Goal: Transaction & Acquisition: Purchase product/service

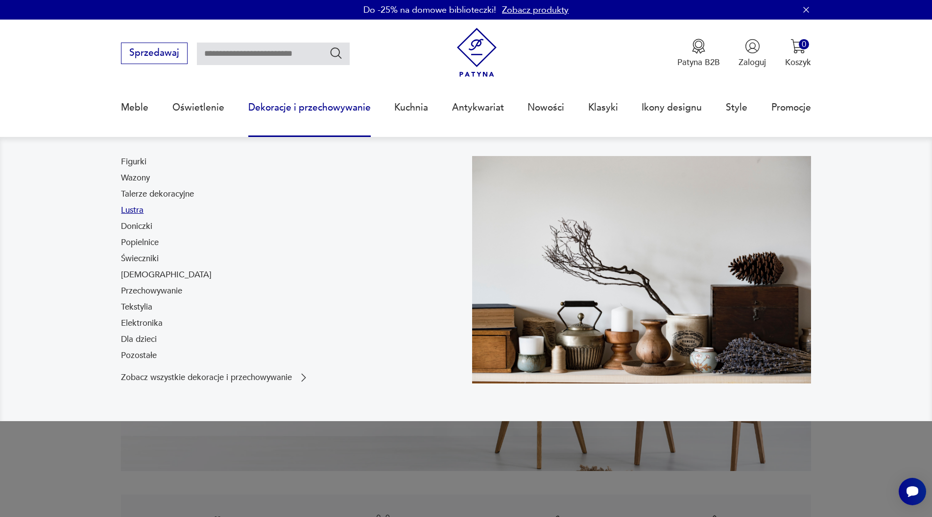
click at [127, 208] on link "Lustra" at bounding box center [132, 211] width 23 height 12
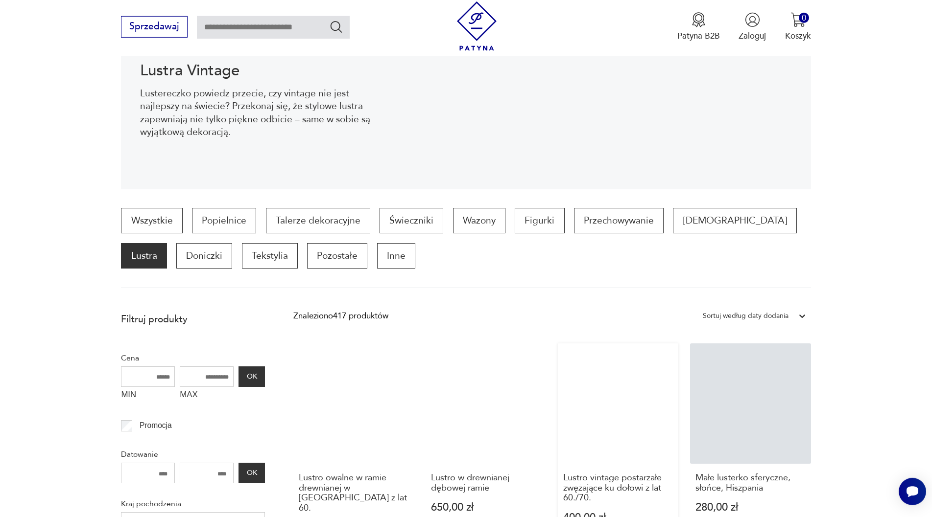
scroll to position [232, 0]
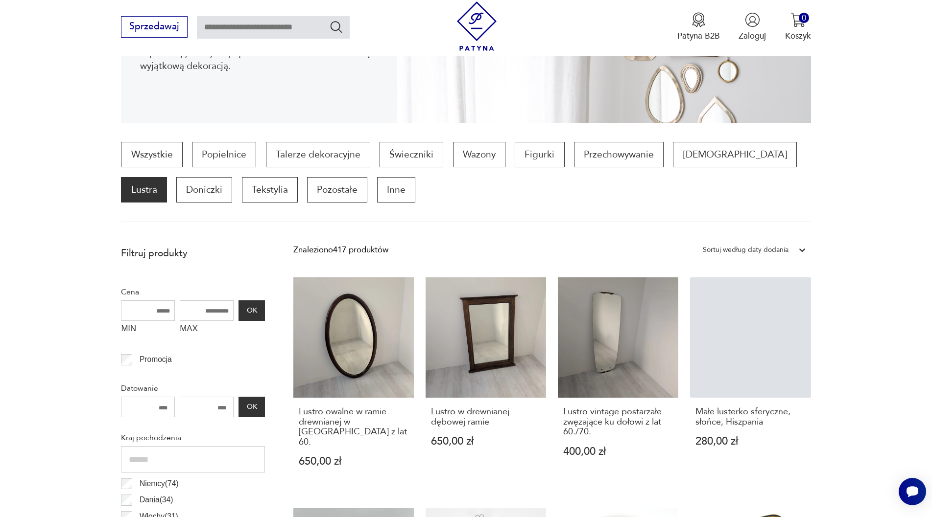
click at [753, 248] on div "Sortuj według daty dodania" at bounding box center [746, 250] width 86 height 13
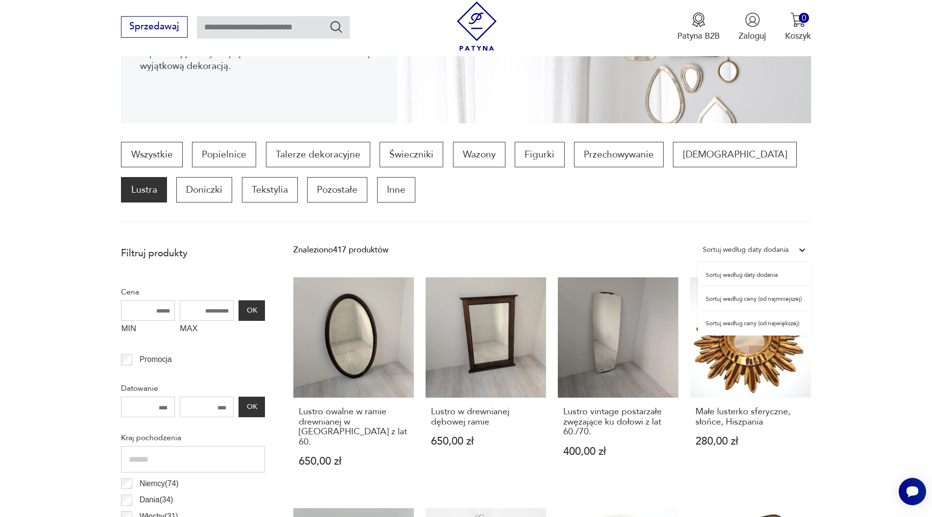
click at [740, 302] on div "Sortuj według ceny (od najmniejszej)" at bounding box center [754, 299] width 113 height 24
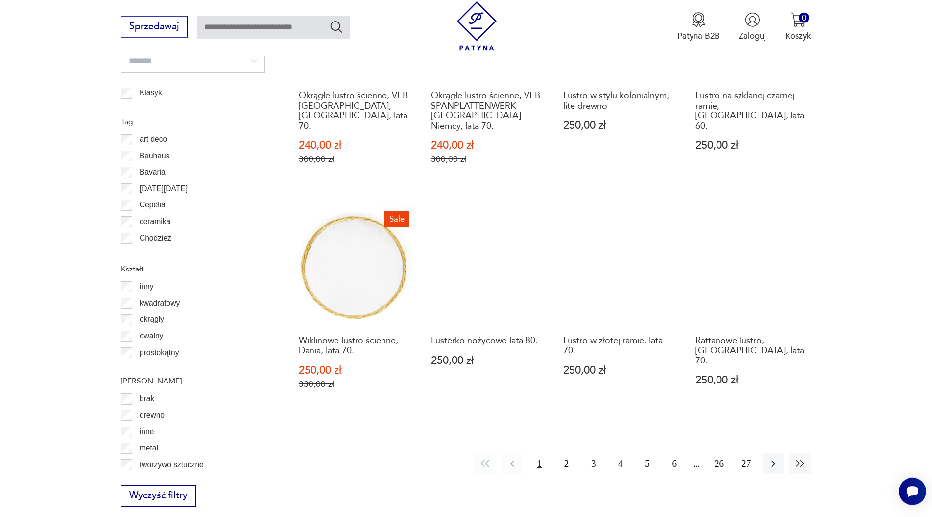
scroll to position [1075, 0]
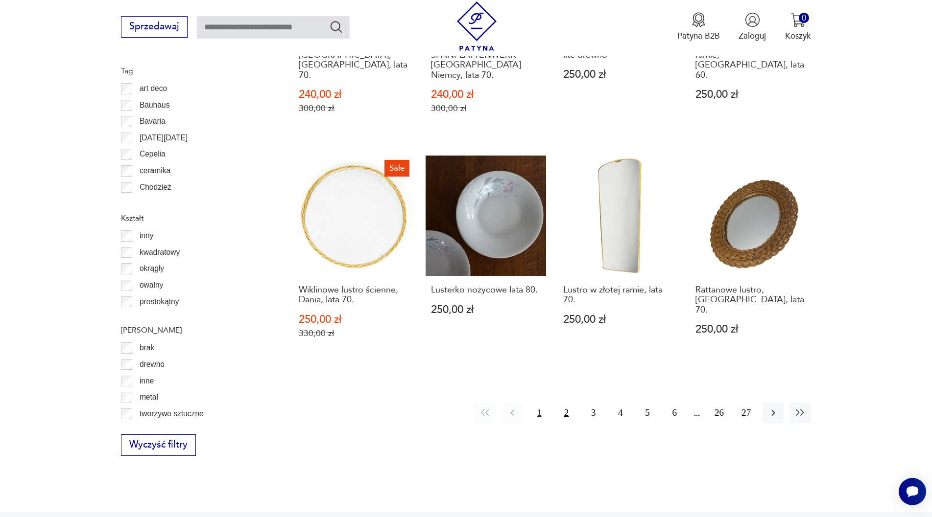
click at [564, 403] on button "2" at bounding box center [566, 413] width 21 height 21
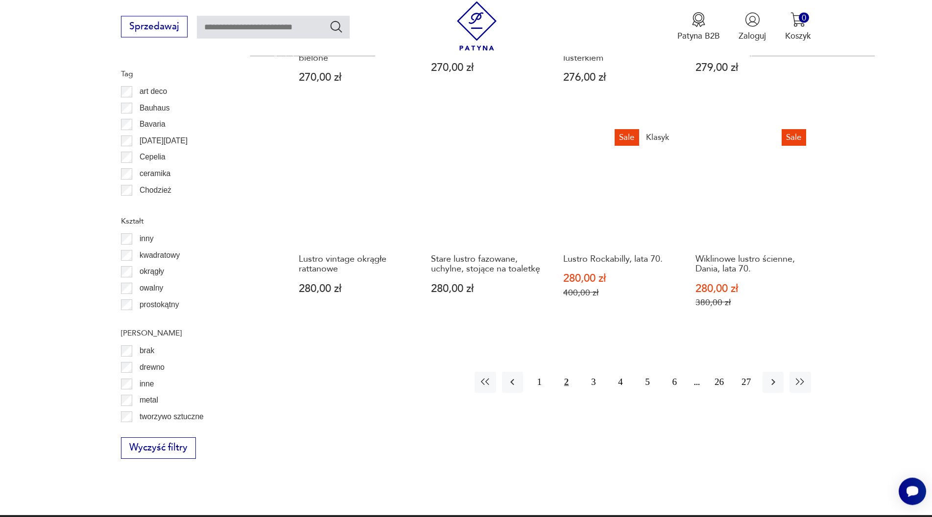
scroll to position [1075, 0]
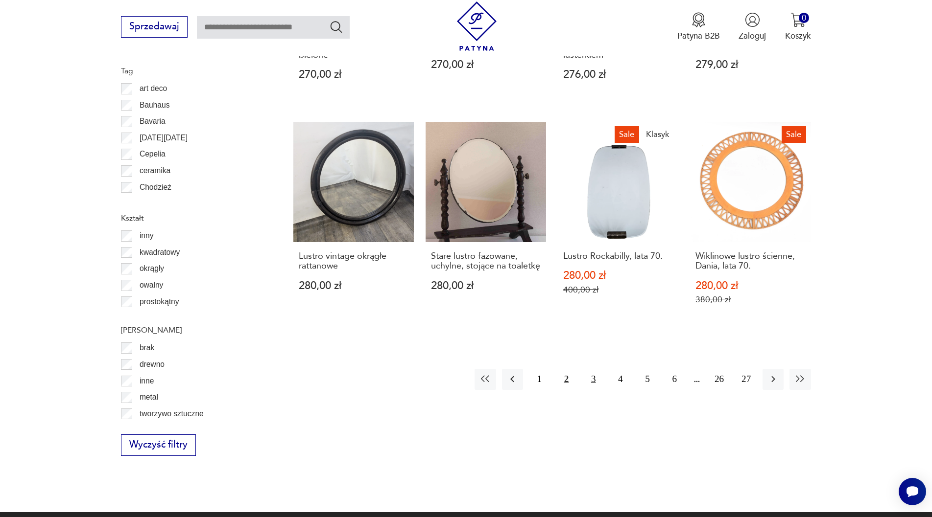
click at [590, 369] on button "3" at bounding box center [593, 379] width 21 height 21
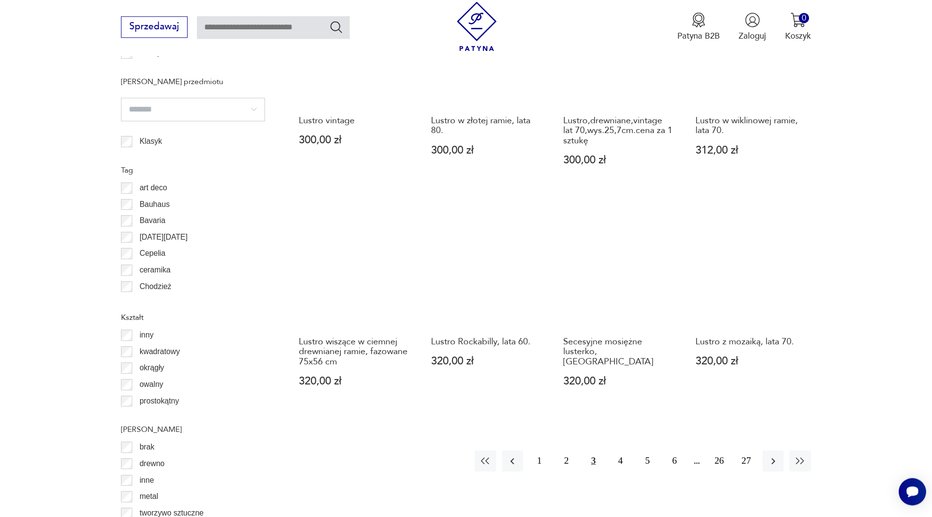
scroll to position [1025, 0]
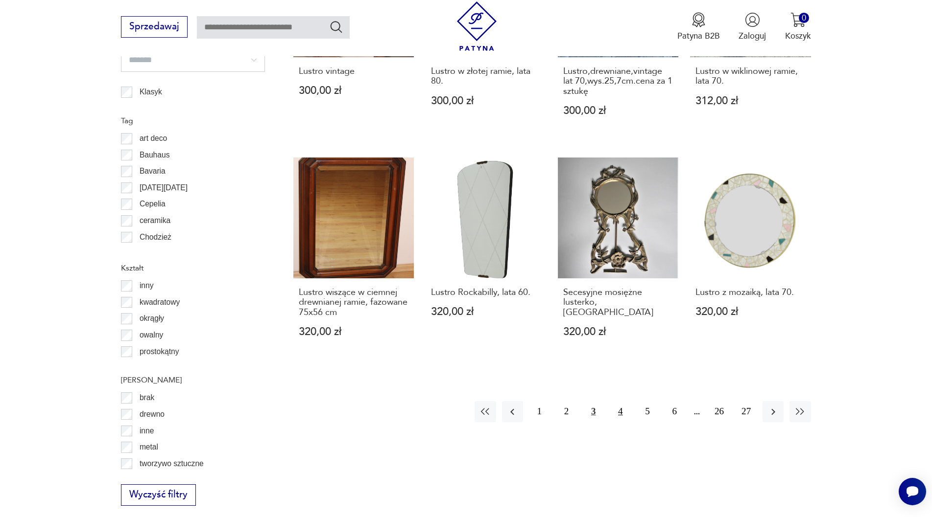
click at [624, 401] on button "4" at bounding box center [620, 411] width 21 height 21
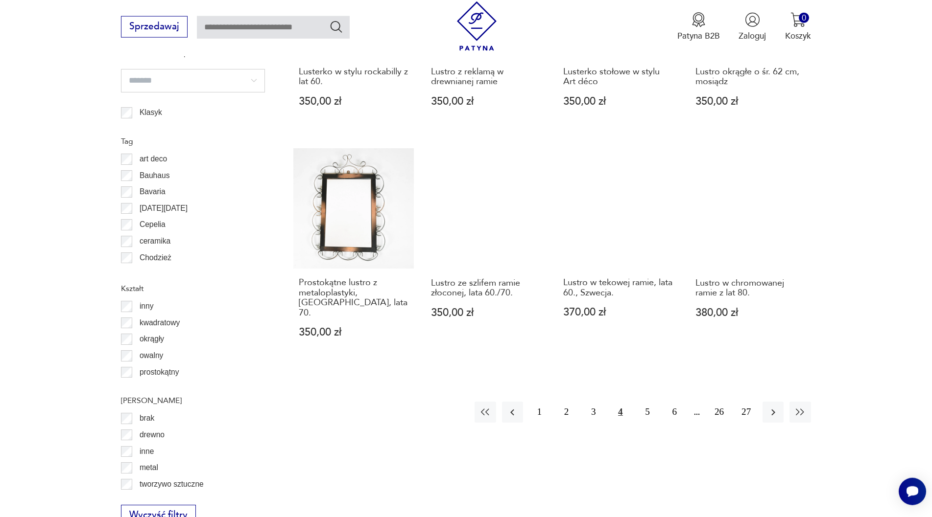
scroll to position [1075, 0]
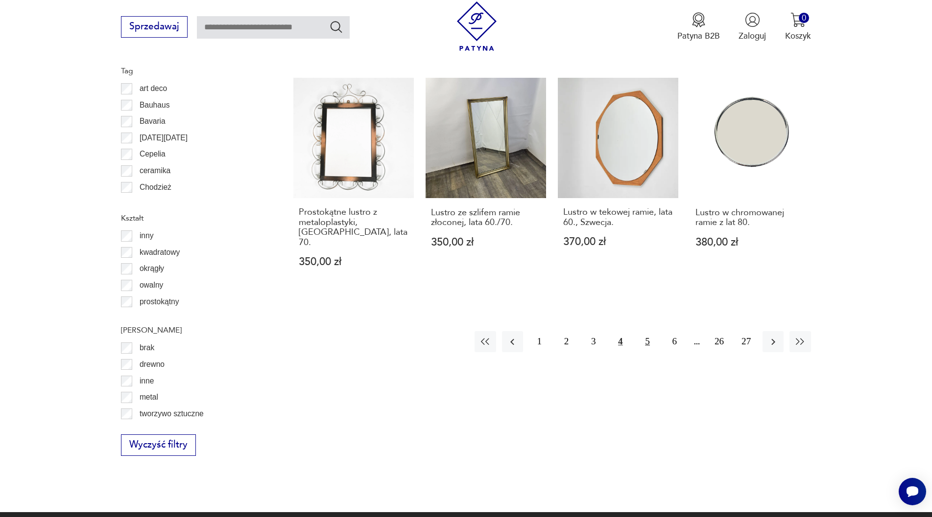
click at [646, 331] on button "5" at bounding box center [647, 341] width 21 height 21
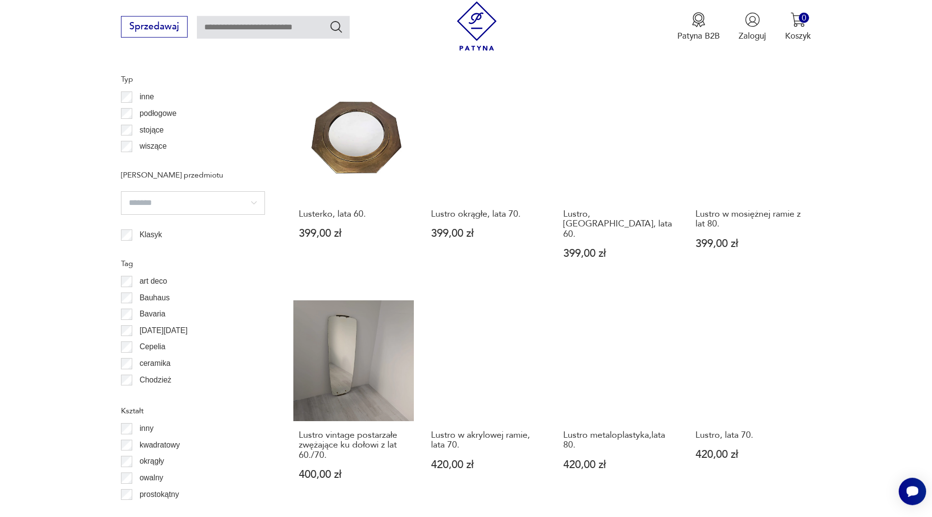
scroll to position [1025, 0]
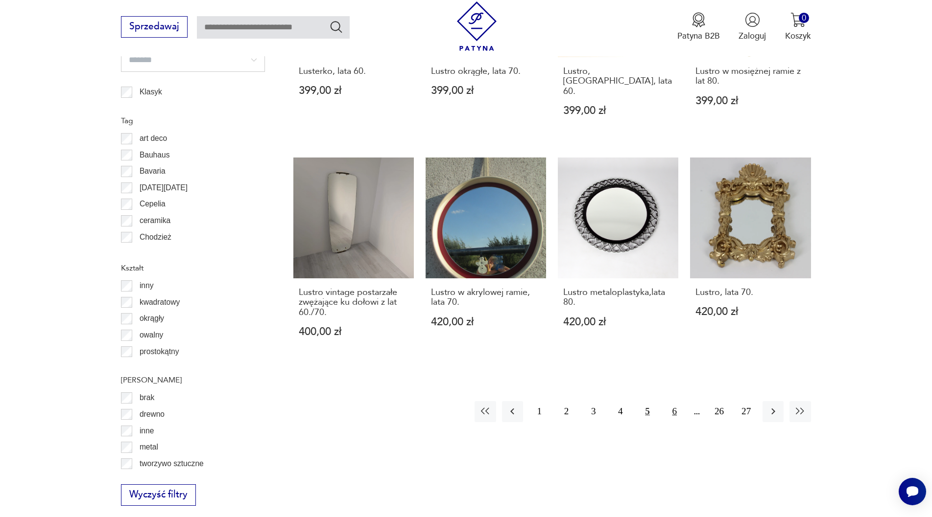
click at [672, 401] on button "6" at bounding box center [674, 411] width 21 height 21
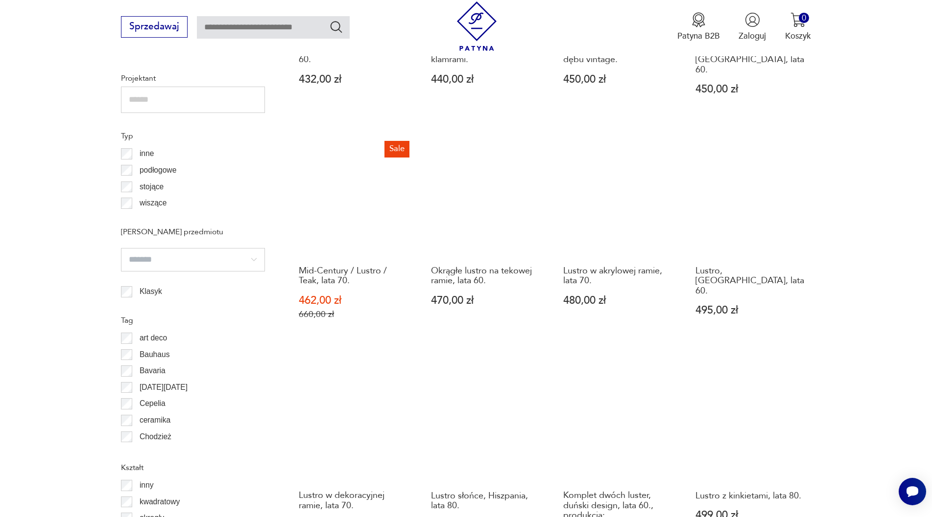
scroll to position [1025, 0]
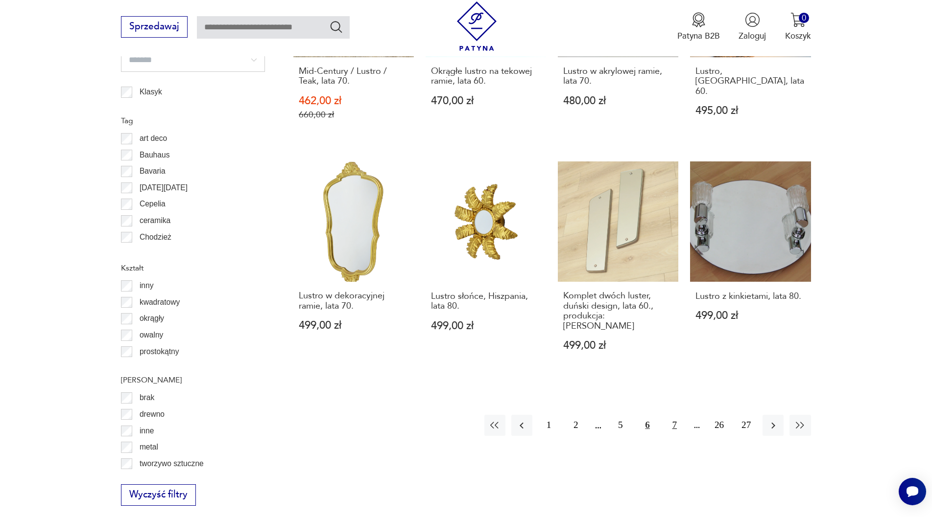
click at [676, 415] on button "7" at bounding box center [674, 425] width 21 height 21
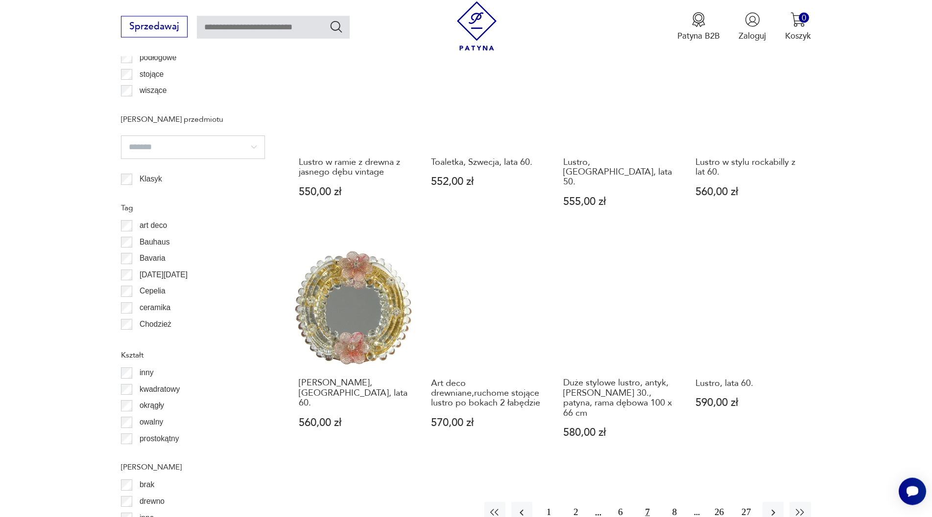
scroll to position [1025, 0]
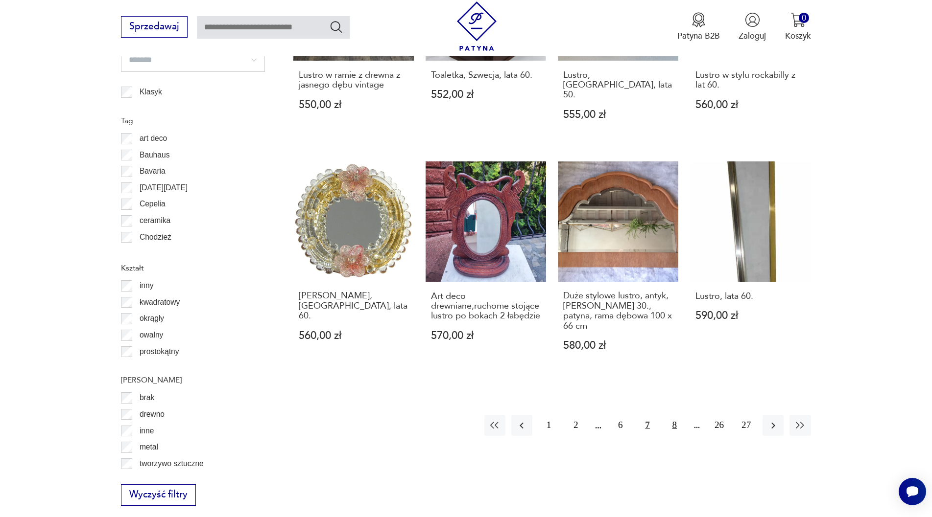
click at [672, 415] on button "8" at bounding box center [674, 425] width 21 height 21
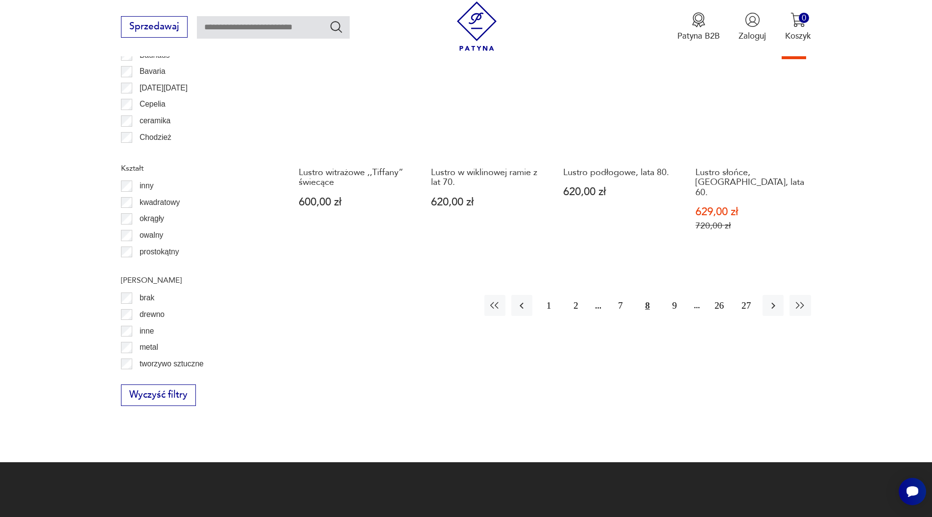
scroll to position [1025, 0]
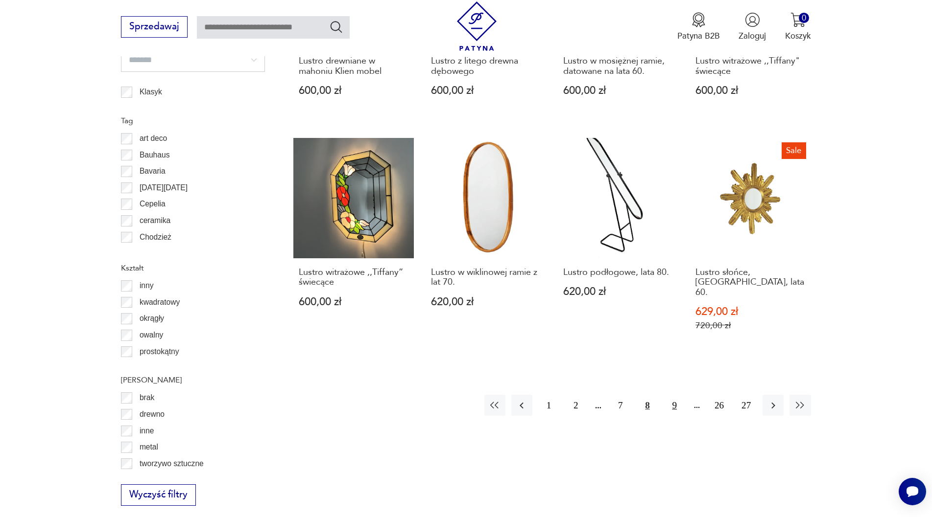
click at [672, 395] on button "9" at bounding box center [674, 405] width 21 height 21
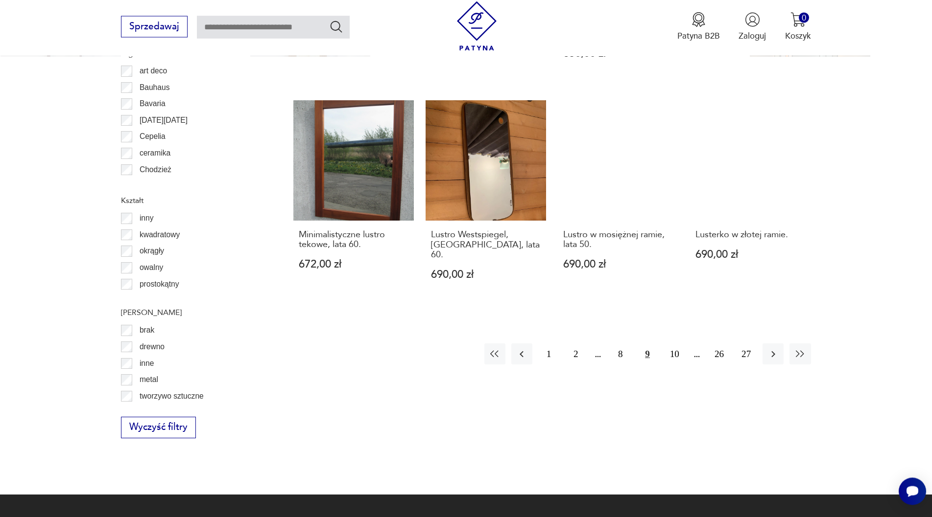
scroll to position [1075, 0]
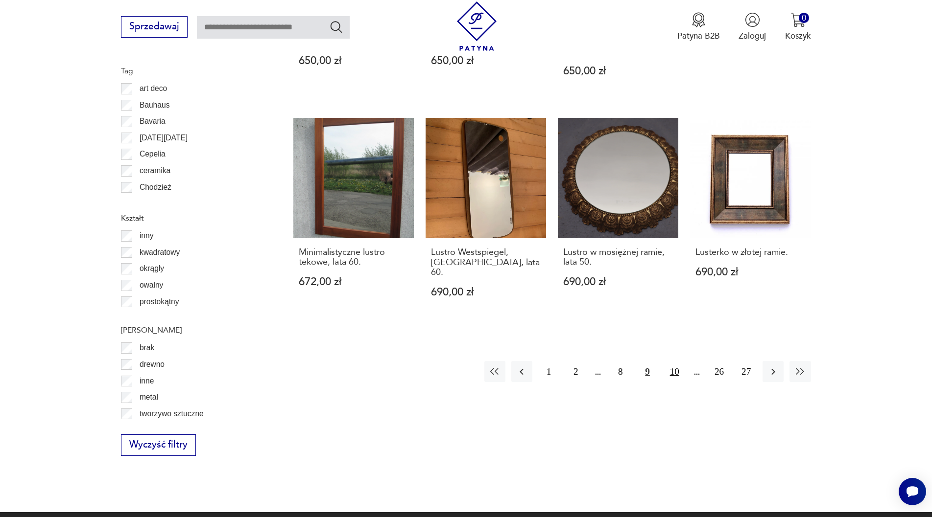
click at [675, 361] on button "10" at bounding box center [674, 371] width 21 height 21
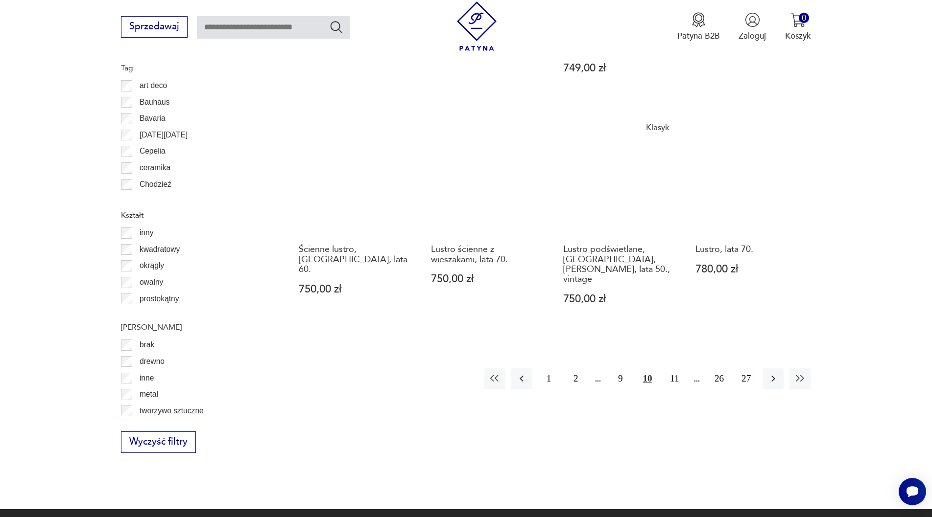
scroll to position [1125, 0]
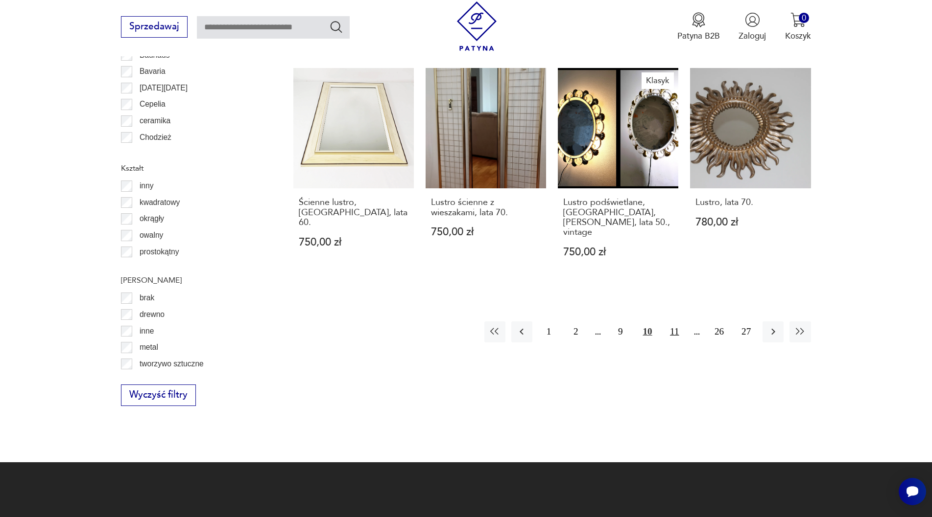
click at [679, 322] on button "11" at bounding box center [674, 332] width 21 height 21
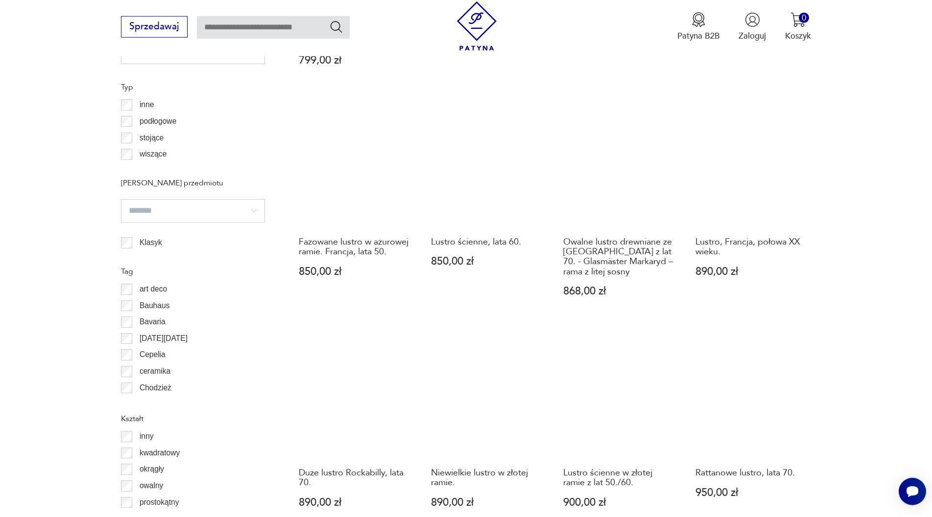
scroll to position [1025, 0]
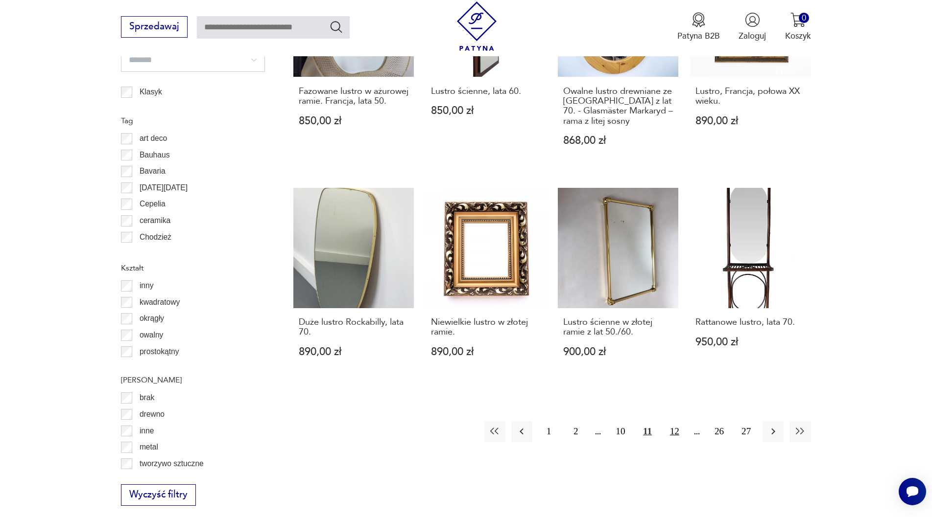
click at [675, 422] on button "12" at bounding box center [674, 432] width 21 height 21
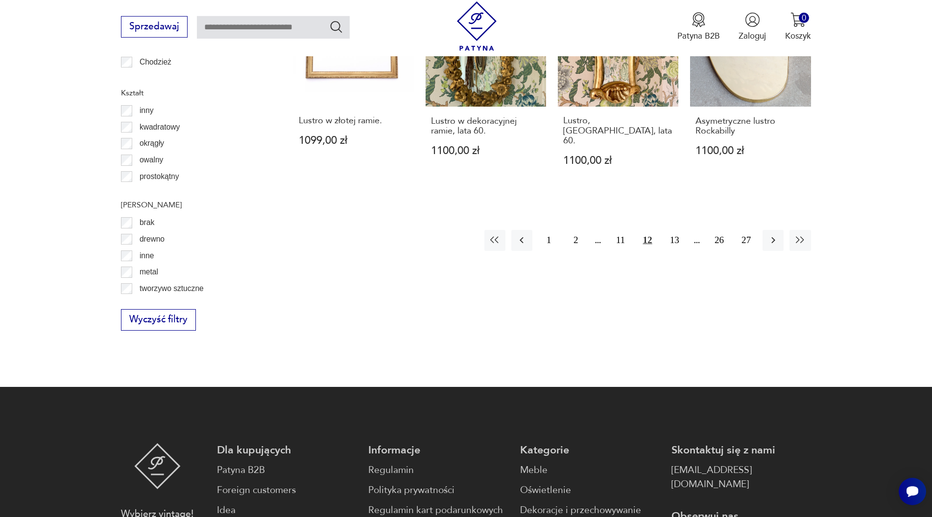
scroll to position [1225, 0]
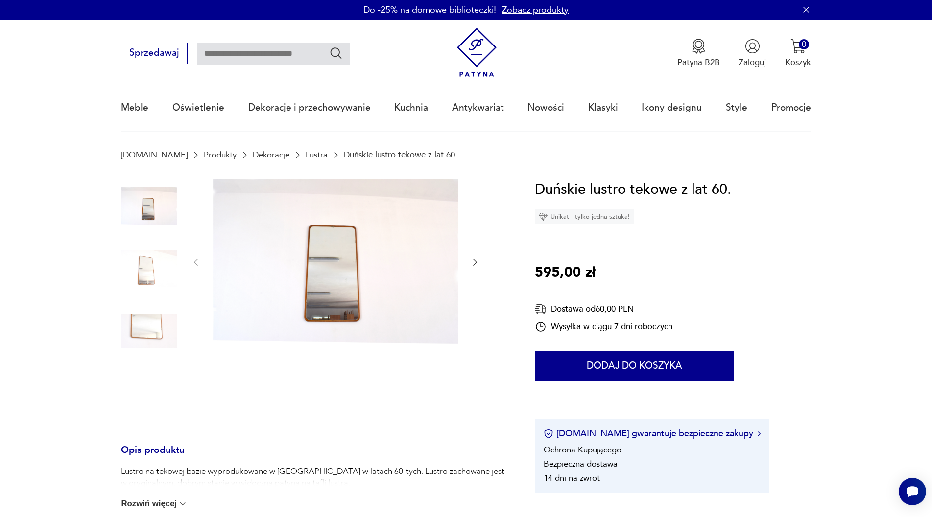
click at [137, 269] on img at bounding box center [149, 269] width 56 height 56
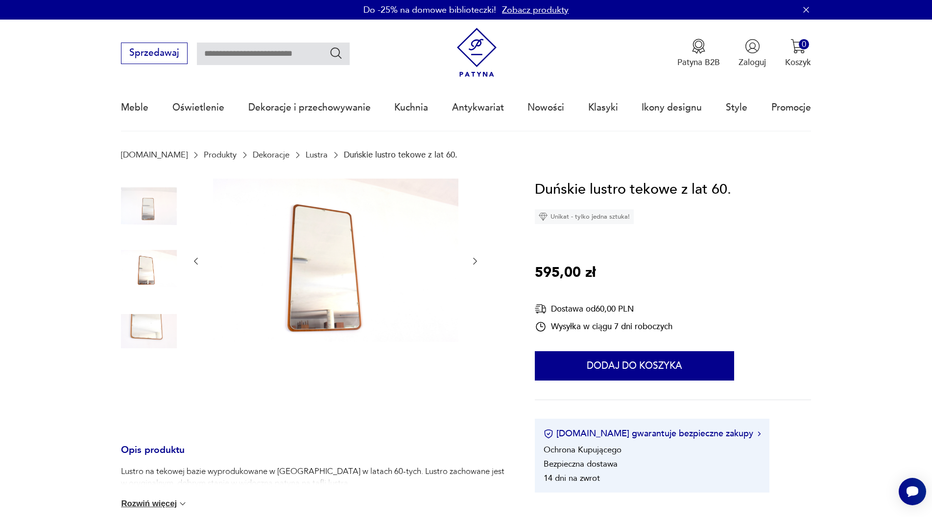
click at [145, 333] on img at bounding box center [149, 332] width 56 height 56
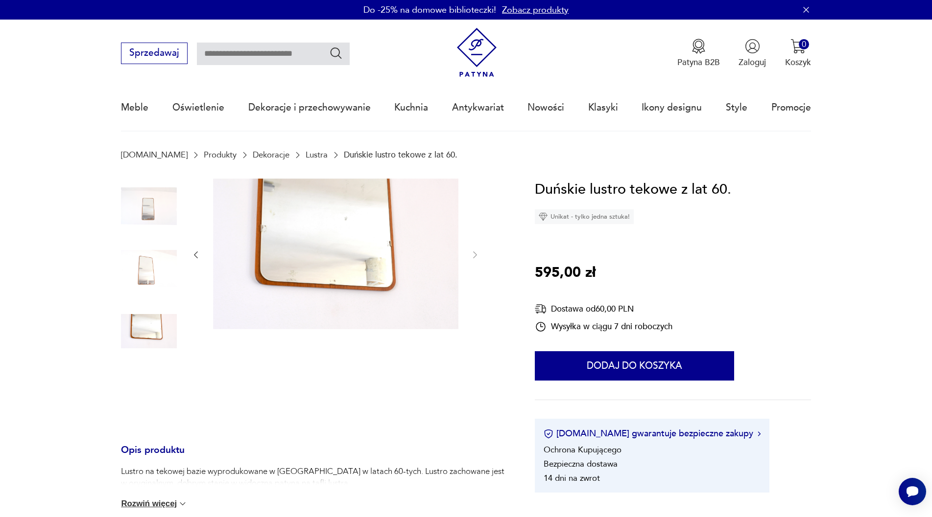
click at [382, 259] on img at bounding box center [335, 254] width 245 height 151
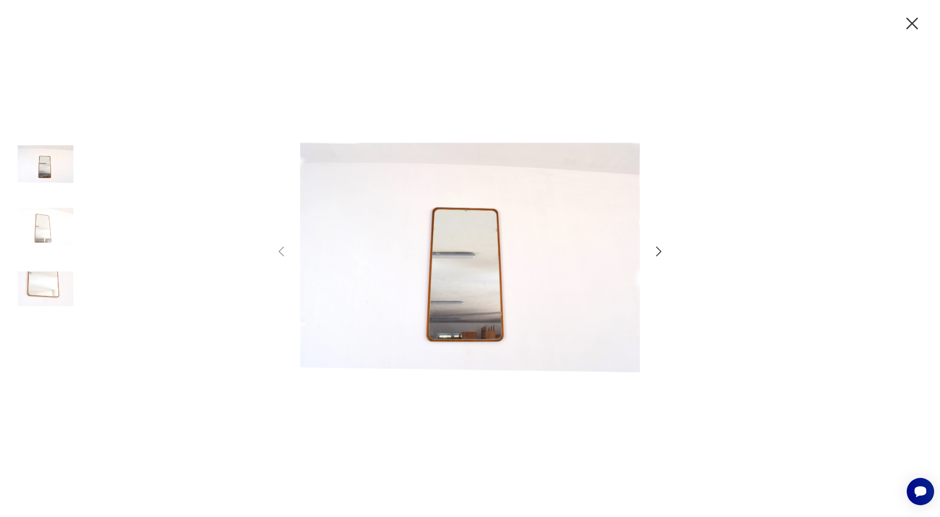
click at [661, 255] on icon "button" at bounding box center [659, 252] width 14 height 14
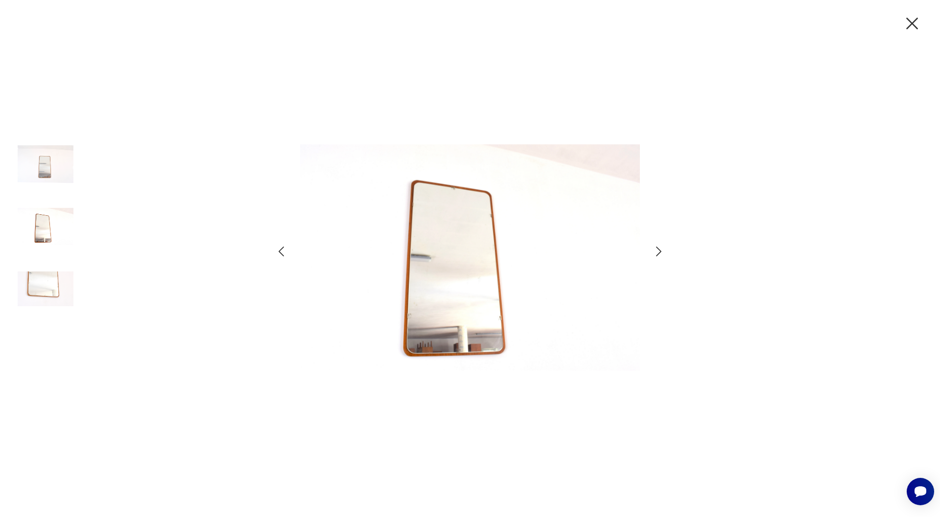
click at [661, 255] on icon "button" at bounding box center [659, 252] width 14 height 14
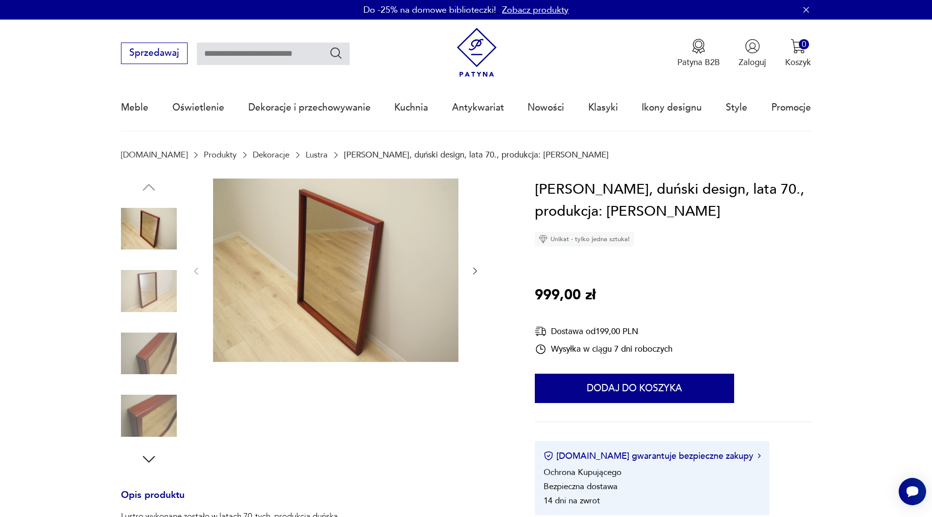
click at [161, 235] on img at bounding box center [149, 229] width 56 height 56
